Goal: Navigation & Orientation: Find specific page/section

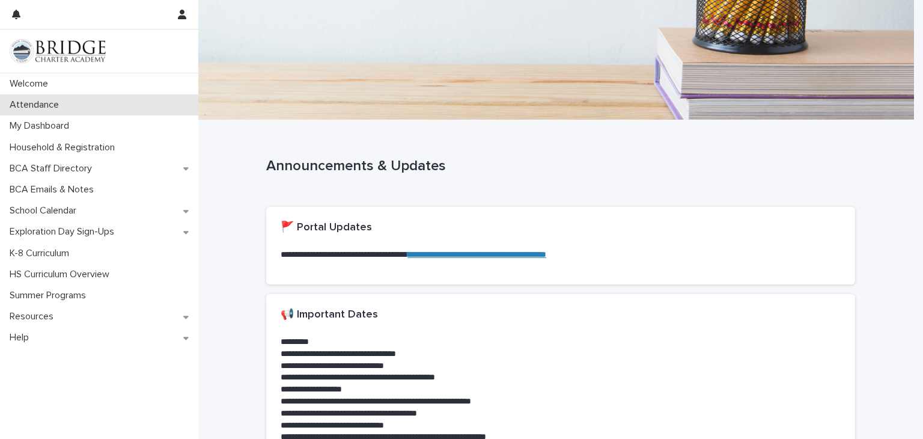
click at [118, 109] on div "Attendance" at bounding box center [99, 104] width 198 height 21
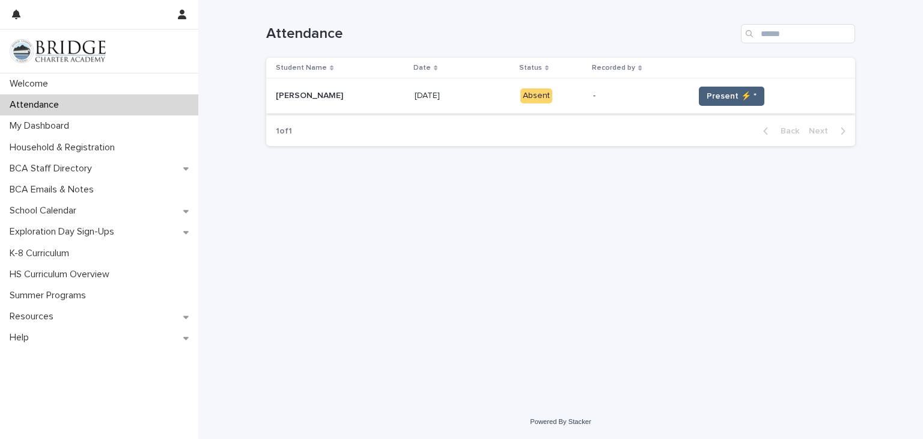
click at [742, 94] on span "Present ⚡ *" at bounding box center [732, 96] width 50 height 12
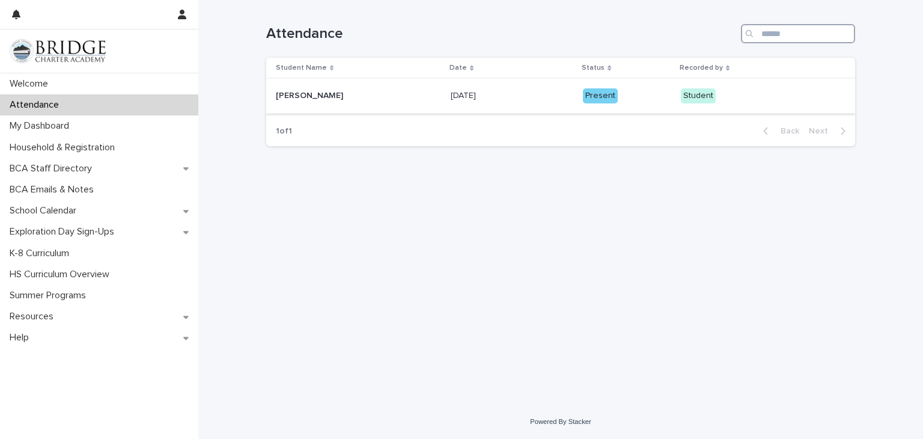
click at [795, 42] on input "Search" at bounding box center [798, 33] width 114 height 19
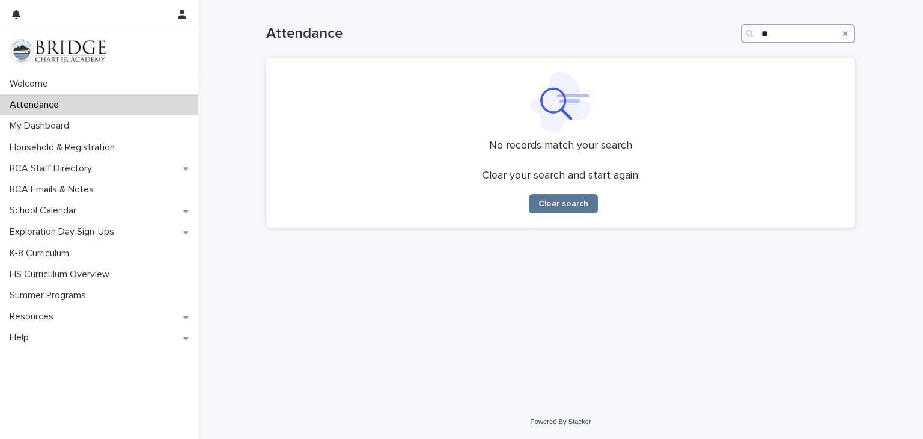
type input "*"
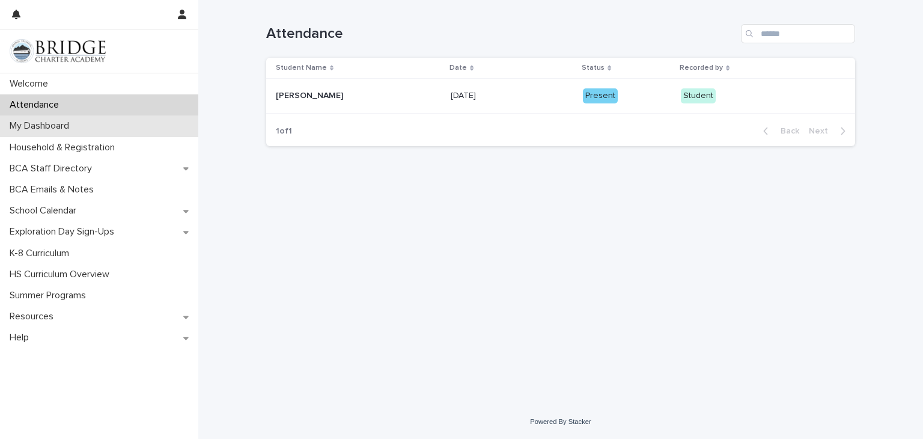
click at [173, 123] on div "My Dashboard" at bounding box center [99, 125] width 198 height 21
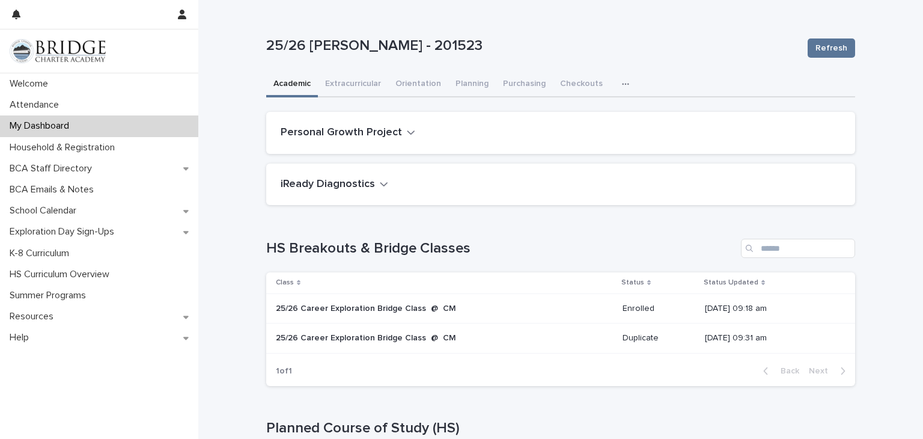
click at [234, 135] on div "**********" at bounding box center [560, 312] width 725 height 625
click at [387, 180] on div "iReady Diagnostics" at bounding box center [558, 184] width 555 height 13
click at [369, 183] on button "iReady Diagnostics" at bounding box center [335, 184] width 108 height 13
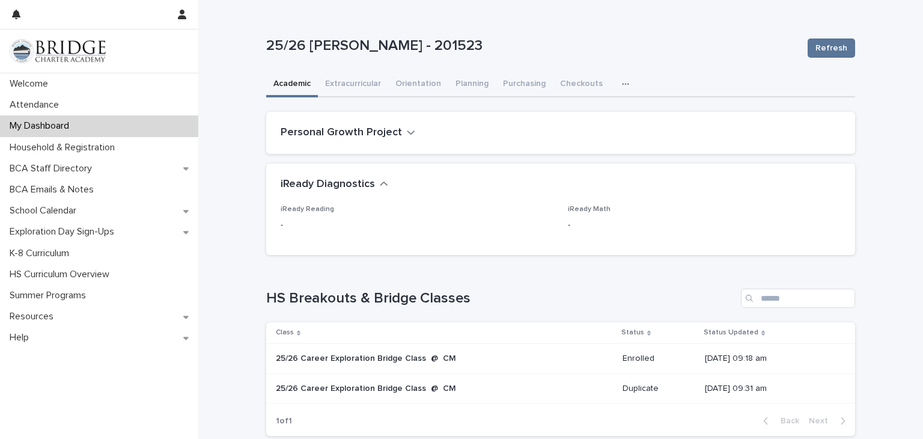
click at [335, 188] on h2 "iReady Diagnostics" at bounding box center [328, 184] width 94 height 13
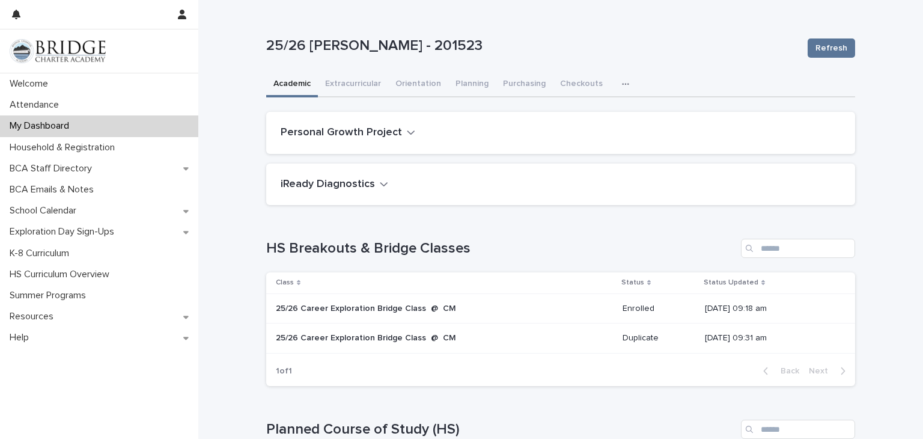
click at [335, 188] on h2 "iReady Diagnostics" at bounding box center [328, 184] width 94 height 13
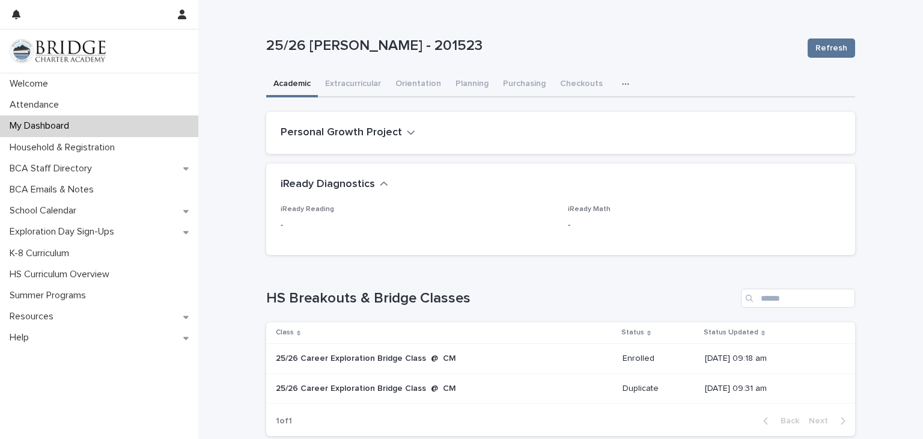
click at [284, 225] on p "-" at bounding box center [417, 225] width 273 height 13
drag, startPoint x: 284, startPoint y: 225, endPoint x: 338, endPoint y: 215, distance: 55.5
click at [338, 216] on div "-" at bounding box center [417, 223] width 273 height 15
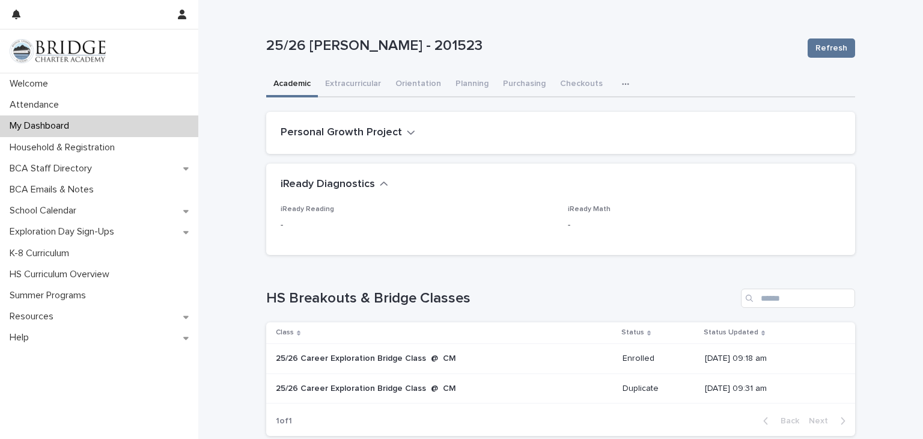
click at [338, 216] on div "-" at bounding box center [417, 223] width 273 height 15
click at [344, 85] on button "Extracurricular" at bounding box center [353, 84] width 70 height 25
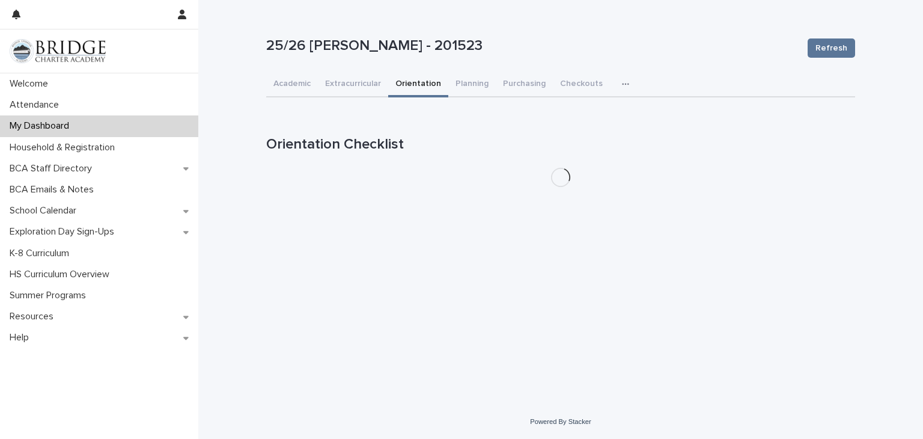
click at [415, 82] on button "Orientation" at bounding box center [418, 84] width 60 height 25
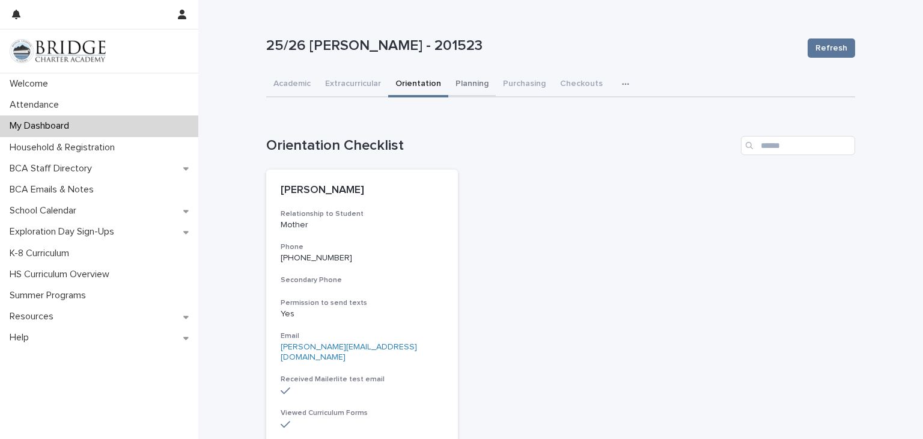
click at [465, 78] on button "Planning" at bounding box center [471, 84] width 47 height 25
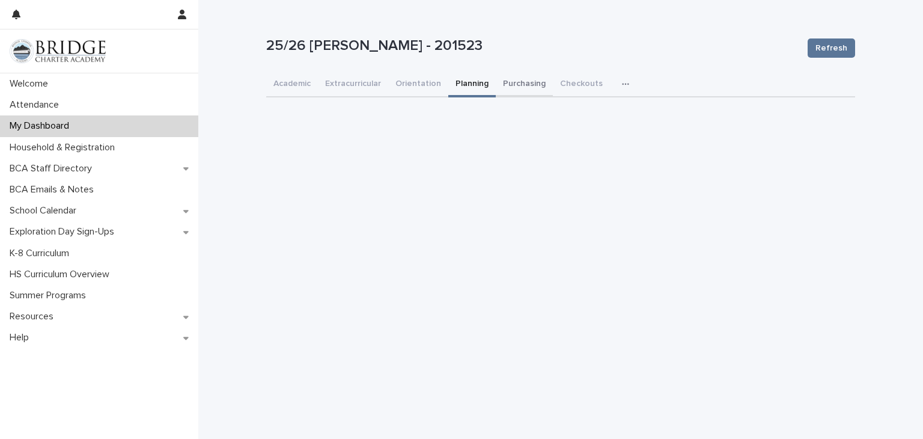
click at [529, 85] on button "Purchasing" at bounding box center [524, 84] width 57 height 25
click at [572, 84] on button "Checkouts" at bounding box center [581, 84] width 57 height 25
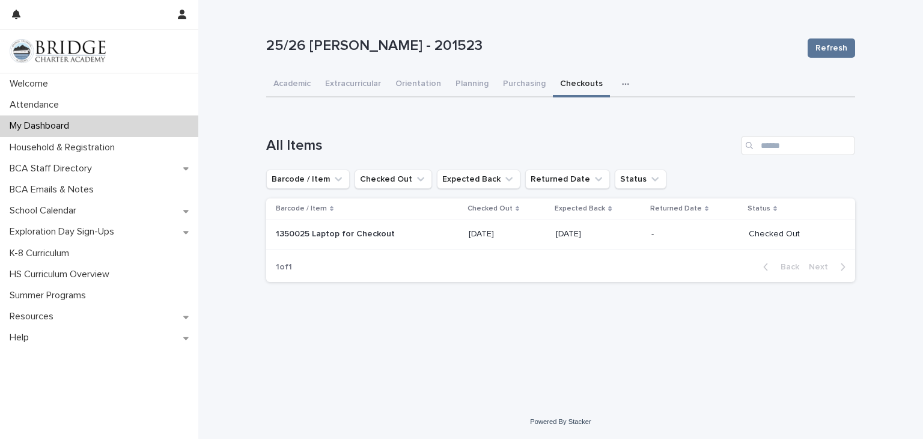
click at [283, 102] on div "Loading... Saving… Loading... Saving… All Items Barcode / Item Checked Out Expe…" at bounding box center [560, 196] width 589 height 192
click at [295, 80] on button "Academic" at bounding box center [292, 84] width 52 height 25
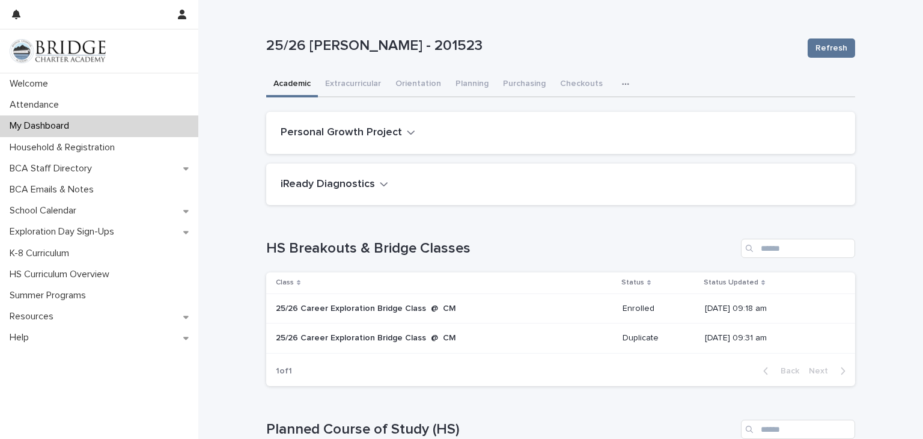
click at [369, 182] on button "iReady Diagnostics" at bounding box center [335, 184] width 108 height 13
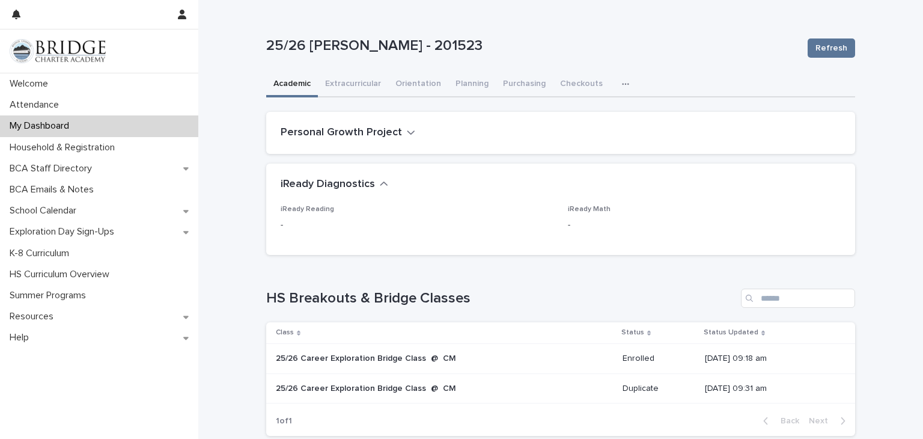
click at [310, 210] on span "iReady Reading" at bounding box center [307, 209] width 53 height 7
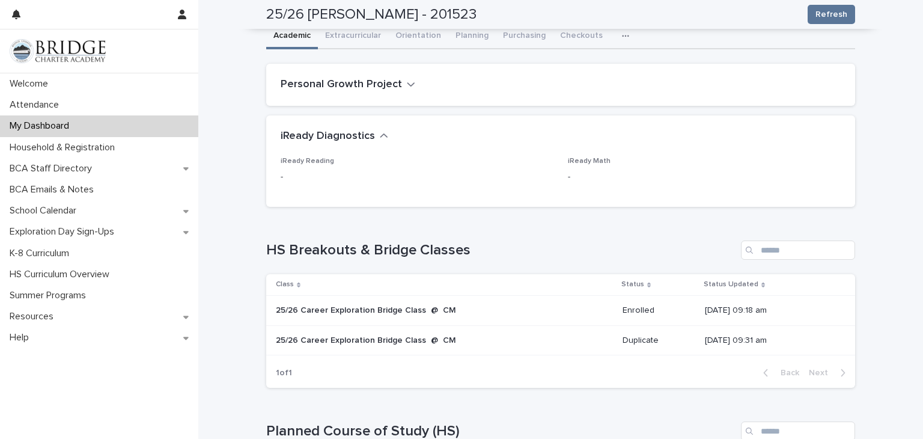
scroll to position [2, 0]
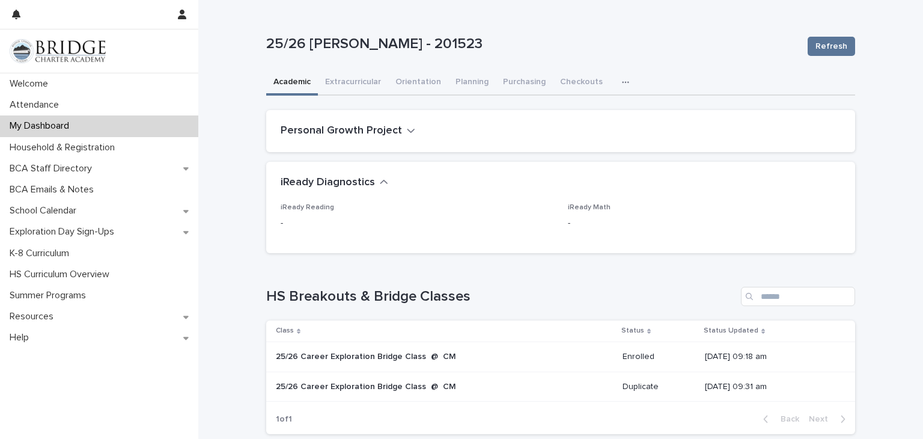
drag, startPoint x: 612, startPoint y: 230, endPoint x: 570, endPoint y: 45, distance: 189.9
click at [570, 45] on p "25/26 [PERSON_NAME] - 201523" at bounding box center [532, 43] width 532 height 17
click at [29, 81] on p "Welcome" at bounding box center [31, 83] width 53 height 11
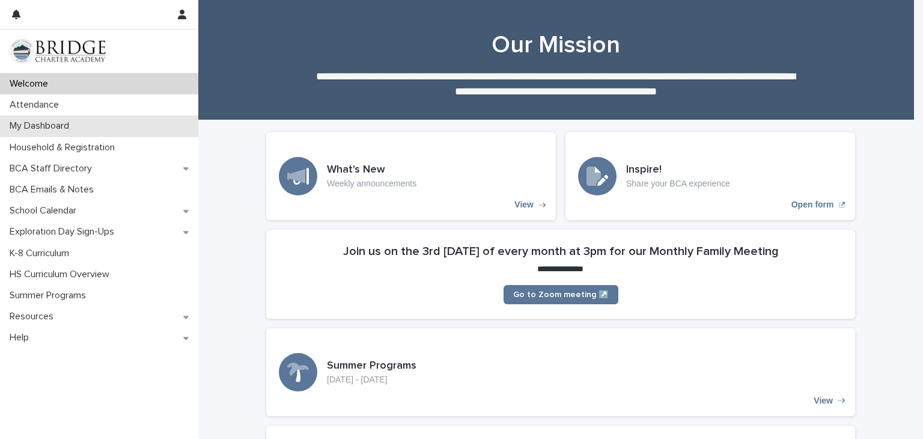
click at [53, 129] on p "My Dashboard" at bounding box center [42, 125] width 74 height 11
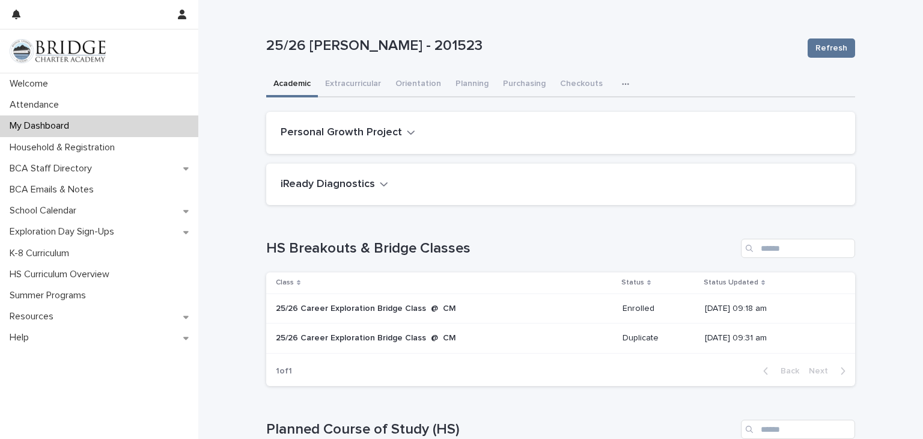
click at [358, 189] on h2 "iReady Diagnostics" at bounding box center [328, 184] width 94 height 13
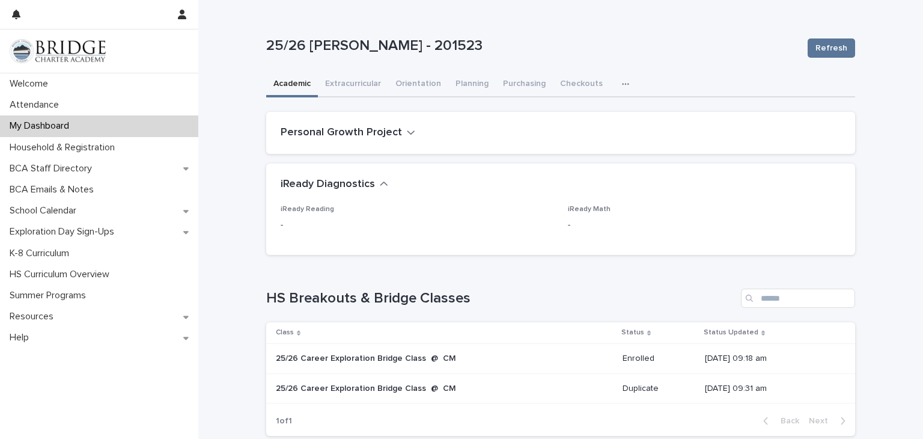
click at [317, 212] on span "iReady Reading" at bounding box center [307, 209] width 53 height 7
click at [79, 138] on div "Household & Registration" at bounding box center [99, 147] width 198 height 21
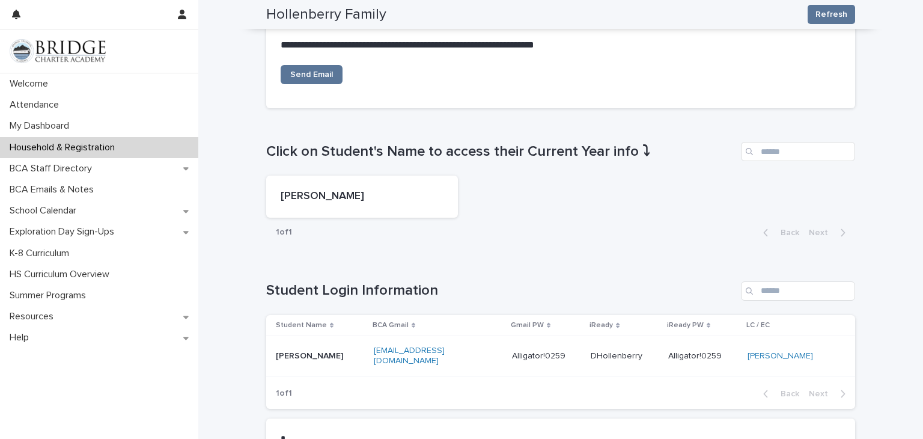
scroll to position [457, 0]
